Goal: Navigation & Orientation: Go to known website

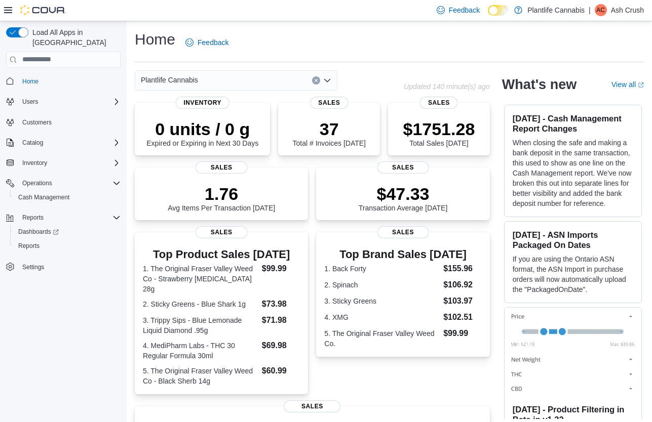
scroll to position [189, 0]
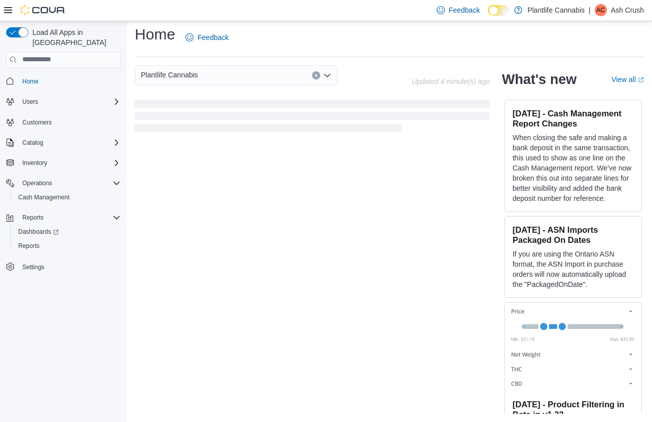
scroll to position [179, 0]
